Goal: Task Accomplishment & Management: Use online tool/utility

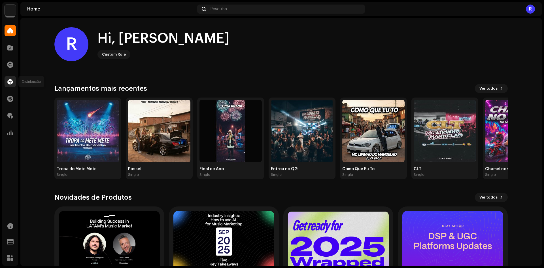
click at [8, 84] on span at bounding box center [10, 81] width 6 height 5
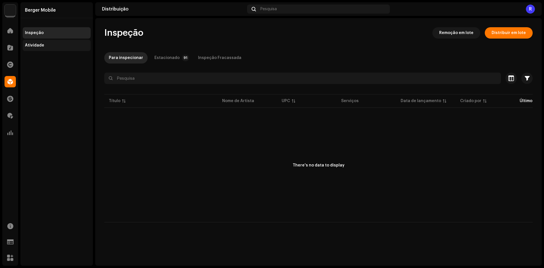
click at [71, 47] on div "Atividade" at bounding box center [56, 45] width 63 height 5
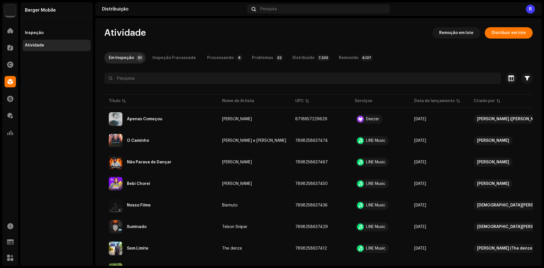
click at [210, 54] on div "Processando" at bounding box center [220, 57] width 27 height 11
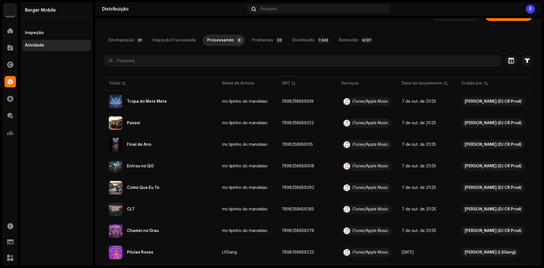
scroll to position [31, 0]
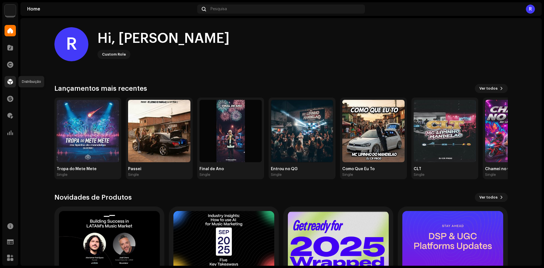
click at [12, 87] on div at bounding box center [10, 81] width 11 height 11
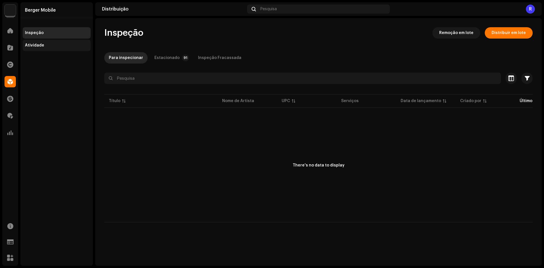
click at [68, 46] on div "Atividade" at bounding box center [56, 45] width 63 height 5
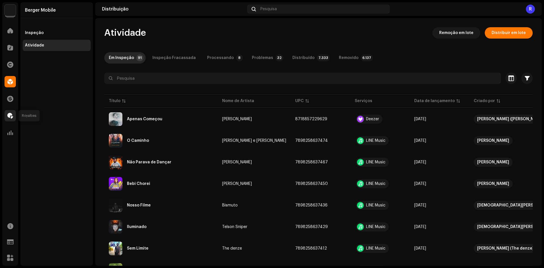
click at [11, 120] on div at bounding box center [10, 115] width 11 height 11
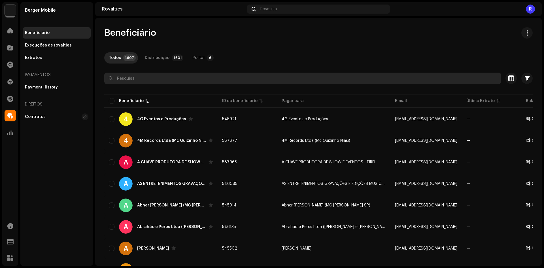
click at [174, 80] on input "text" at bounding box center [302, 78] width 397 height 11
paste input "[PERSON_NAME]"
type input "[PERSON_NAME]"
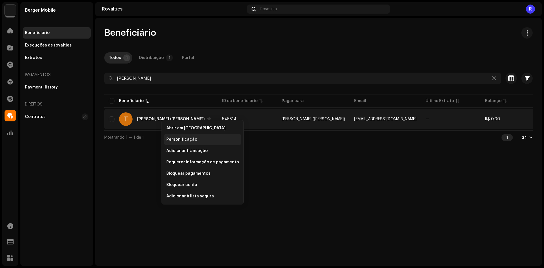
click at [171, 136] on div "Personificação" at bounding box center [202, 139] width 77 height 11
